Goal: Find specific page/section: Find specific page/section

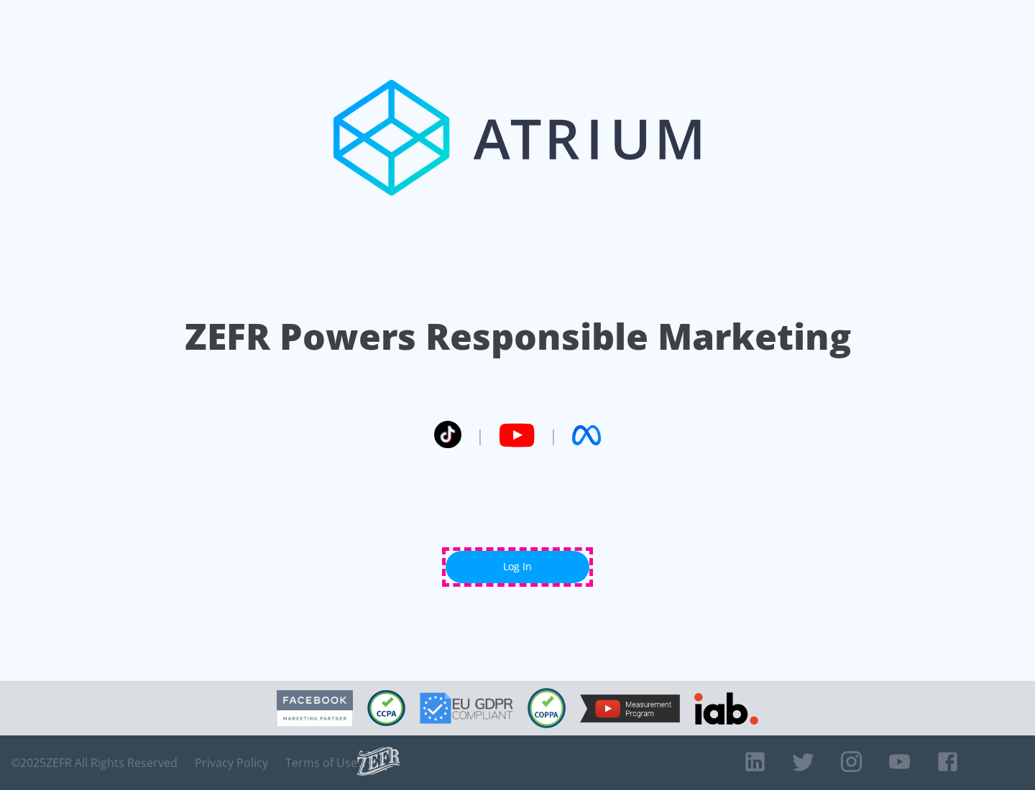
click at [517, 567] on link "Log In" at bounding box center [517, 567] width 144 height 32
